Goal: Task Accomplishment & Management: Manage account settings

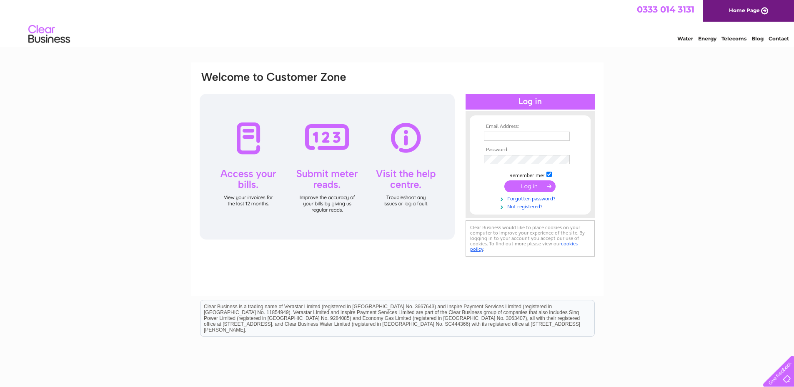
click at [495, 136] on input "text" at bounding box center [527, 136] width 86 height 9
paste input "glennsharpe52@hotmail.co.uk"
type input "glennsharpe52@hotmail.co.uk"
click at [527, 183] on input "submit" at bounding box center [529, 186] width 51 height 12
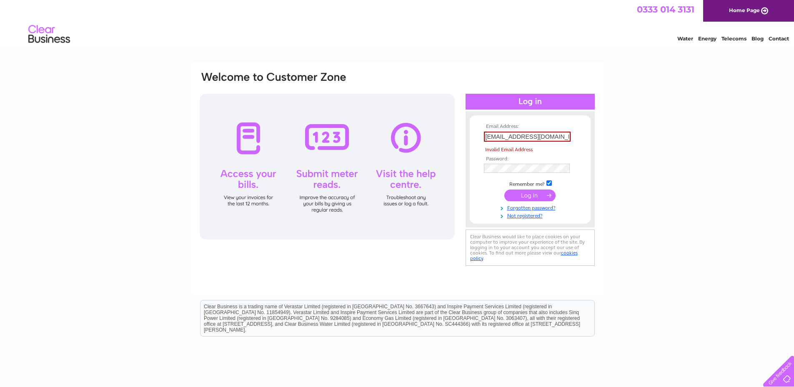
click at [549, 137] on input "[EMAIL_ADDRESS][DOMAIN_NAME]" at bounding box center [527, 137] width 87 height 10
click at [504, 190] on input "submit" at bounding box center [529, 196] width 51 height 12
click at [509, 139] on input "glennsharpe52@hotmail.co.ukuk" at bounding box center [527, 137] width 87 height 10
click at [529, 137] on input "glennsharpe52@hotmail.co.ukuk" at bounding box center [527, 137] width 87 height 10
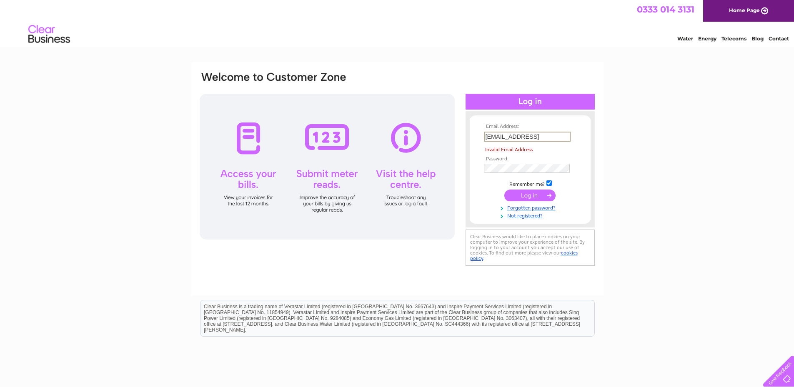
drag, startPoint x: 485, startPoint y: 135, endPoint x: 672, endPoint y: 145, distance: 187.3
click at [671, 145] on div "Email Address: glennsharpe52@hotmail.co.ukuk Invalid Email Address Password: Fo…" at bounding box center [397, 250] width 794 height 376
type input "[EMAIL_ADDRESS][DOMAIN_NAME]"
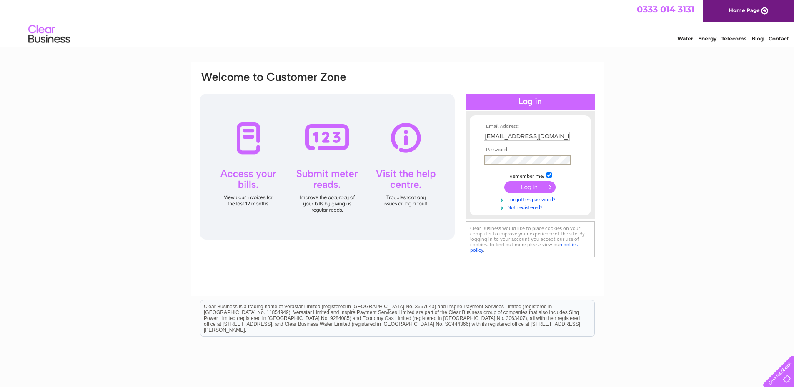
click at [450, 155] on div "Email Address: glennsharpe52@hotmail.co.uk Password:" at bounding box center [397, 165] width 397 height 189
click at [537, 188] on input "submit" at bounding box center [529, 187] width 51 height 12
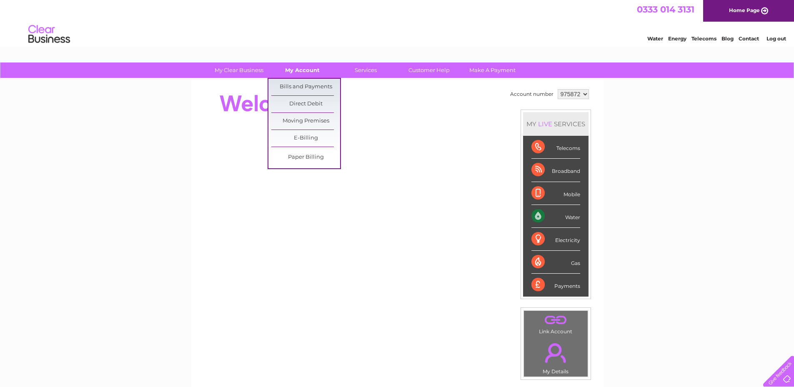
click at [297, 71] on link "My Account" at bounding box center [302, 69] width 69 height 15
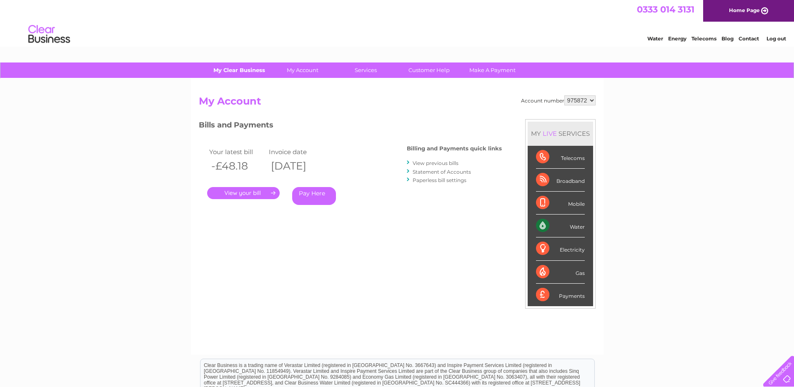
click at [243, 70] on link "My Clear Business" at bounding box center [239, 69] width 69 height 15
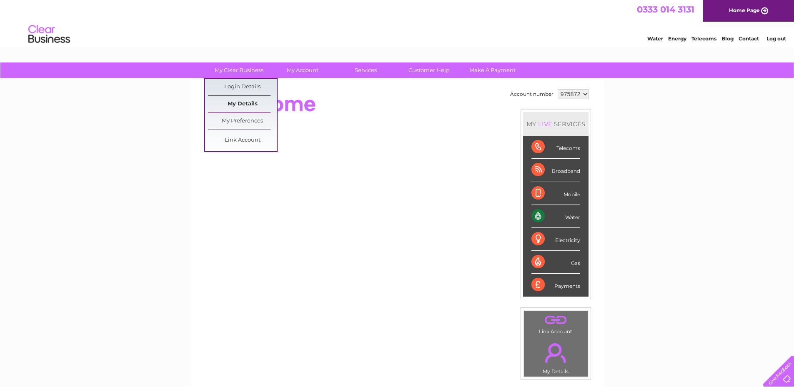
click at [245, 103] on link "My Details" at bounding box center [242, 104] width 69 height 17
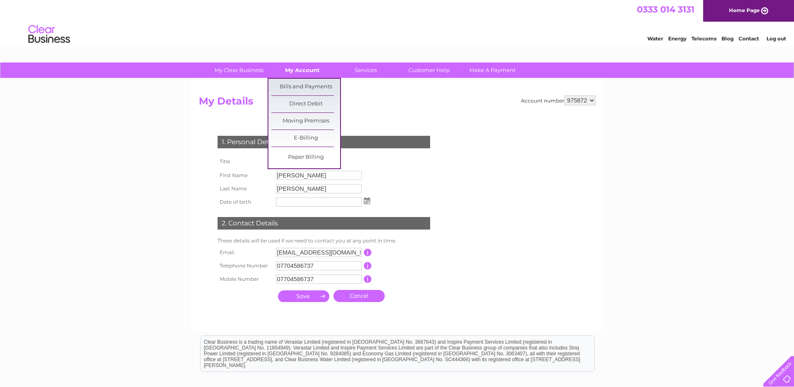
click at [308, 70] on link "My Account" at bounding box center [302, 69] width 69 height 15
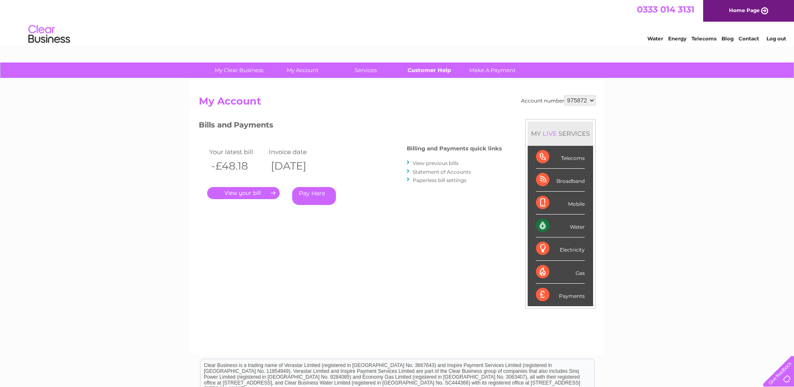
click at [429, 70] on link "Customer Help" at bounding box center [429, 69] width 69 height 15
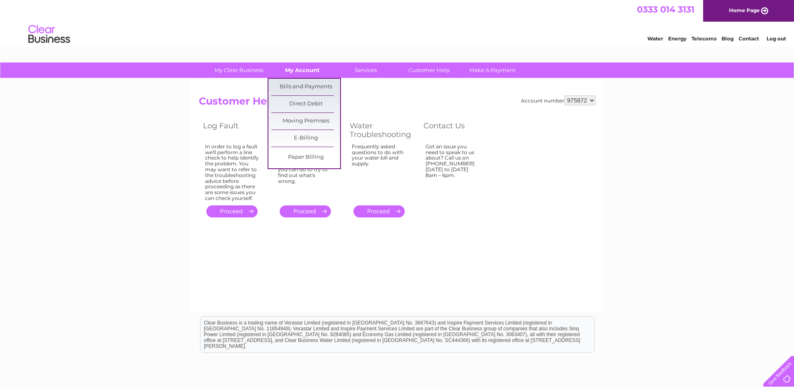
click at [304, 72] on link "My Account" at bounding box center [302, 69] width 69 height 15
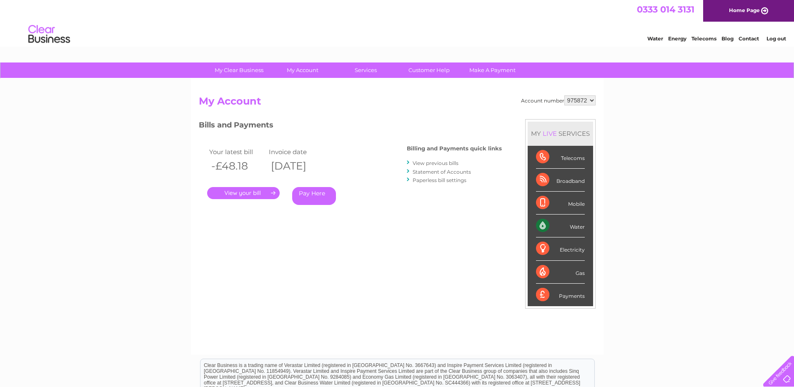
click at [777, 40] on link "Log out" at bounding box center [776, 38] width 20 height 6
